Goal: Find specific page/section: Find specific page/section

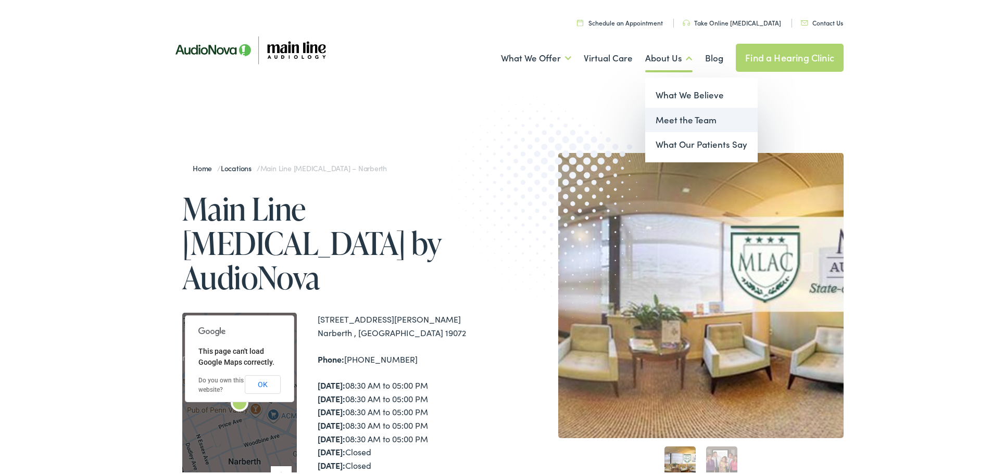
click at [672, 112] on link "Meet the Team" at bounding box center [701, 118] width 112 height 25
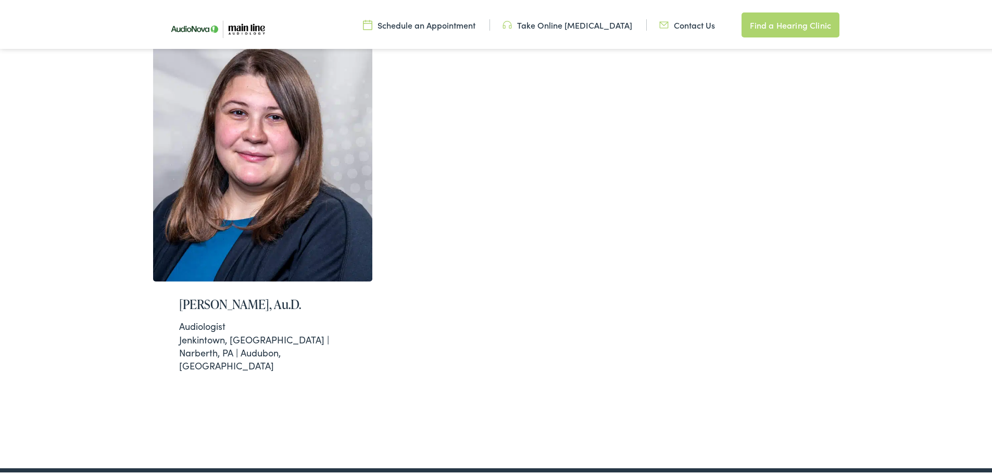
scroll to position [625, 0]
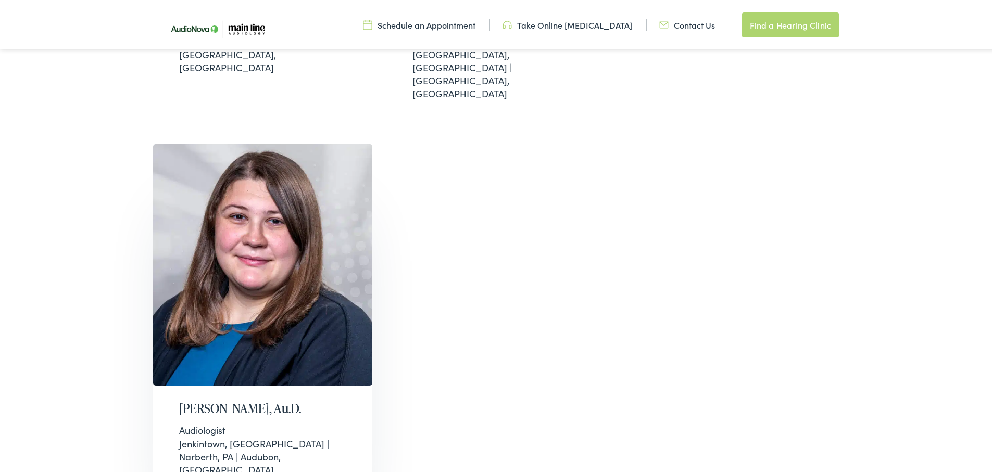
click at [226, 399] on h2 "[PERSON_NAME], Au.D." at bounding box center [263, 406] width 168 height 15
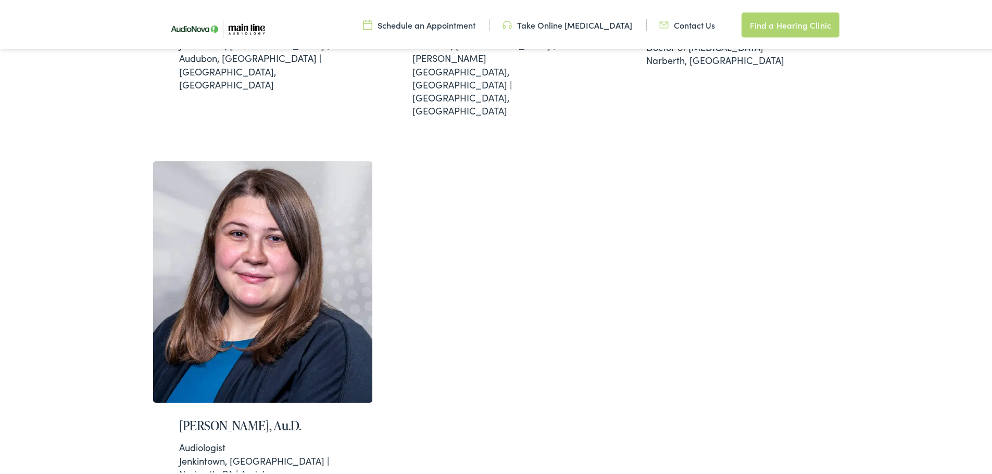
scroll to position [677, 0]
